Goal: Task Accomplishment & Management: Manage account settings

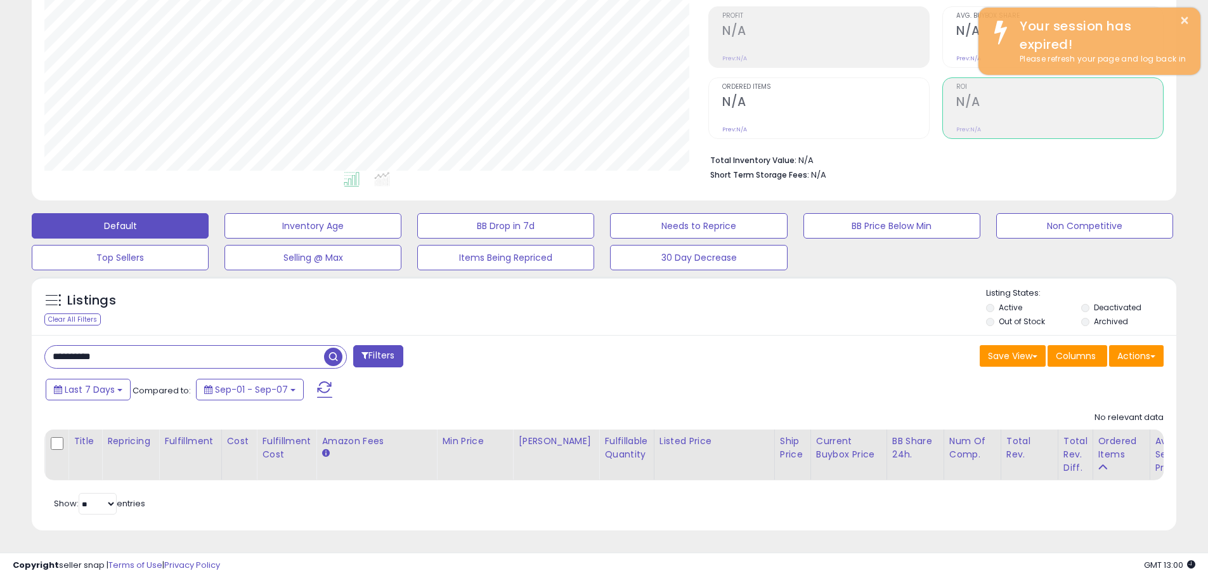
scroll to position [260, 664]
